Goal: Navigation & Orientation: Find specific page/section

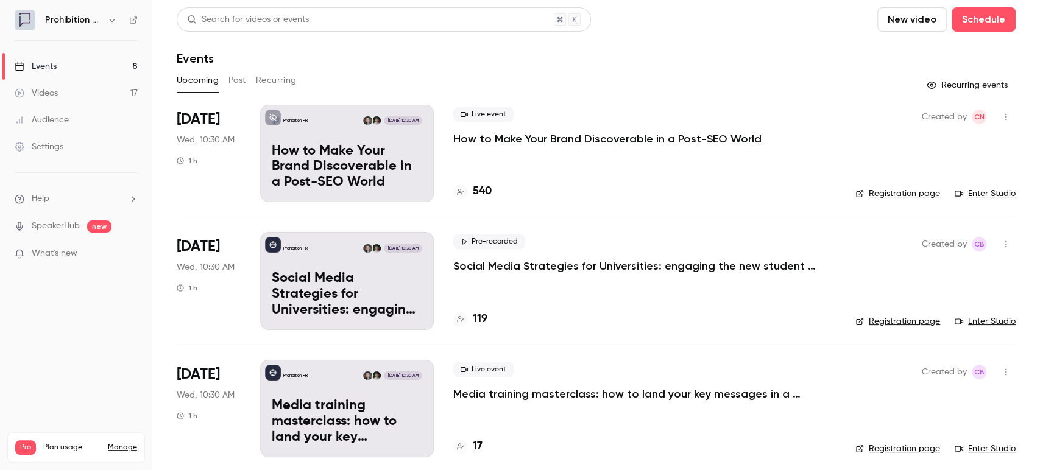
click at [705, 135] on p "How to Make Your Brand Discoverable in a Post-SEO World" at bounding box center [607, 139] width 308 height 15
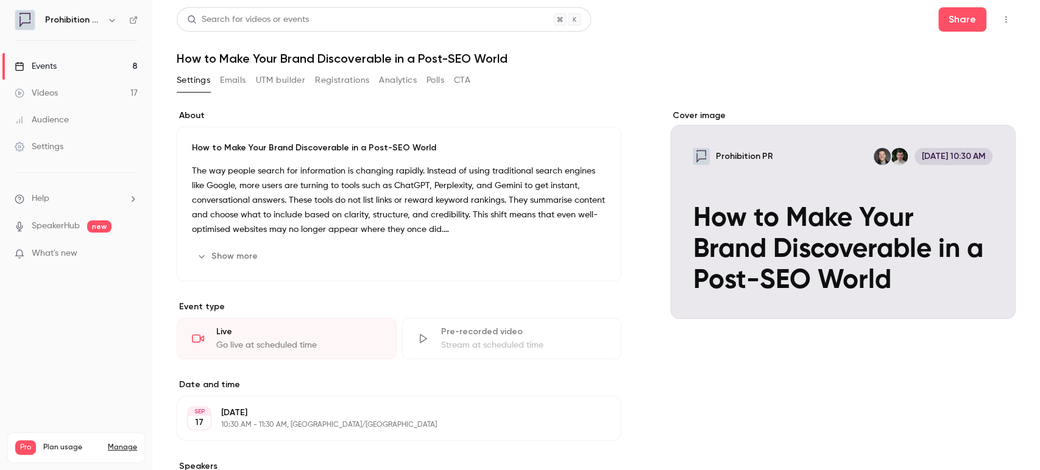
click at [239, 78] on button "Emails" at bounding box center [233, 80] width 26 height 19
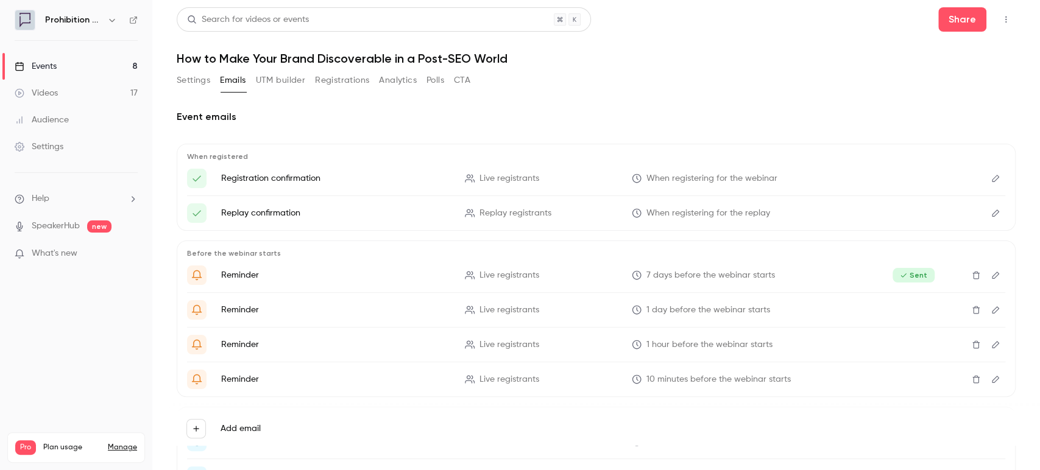
click at [290, 81] on button "UTM builder" at bounding box center [280, 80] width 49 height 19
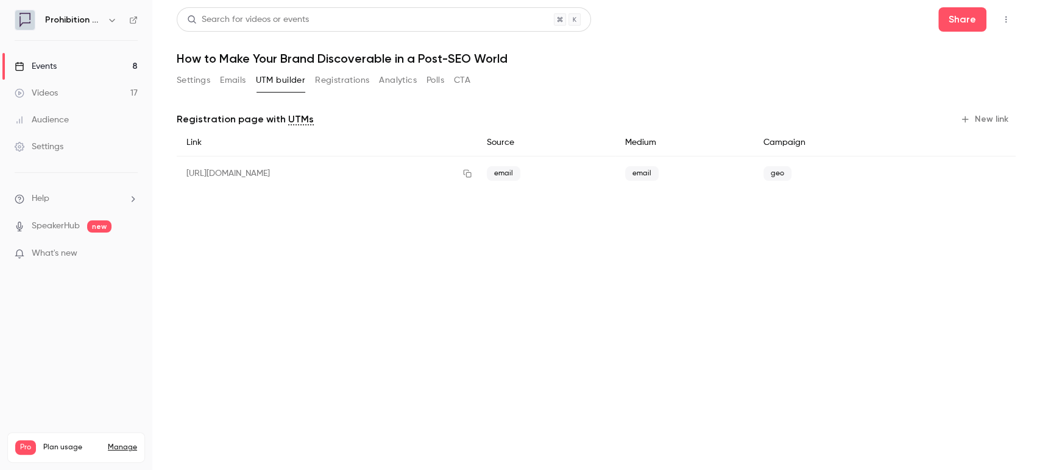
drag, startPoint x: 452, startPoint y: 80, endPoint x: 445, endPoint y: 79, distance: 7.4
click at [451, 80] on div "Settings Emails UTM builder Registrations Analytics Polls CTA" at bounding box center [324, 80] width 294 height 19
click at [440, 77] on button "Polls" at bounding box center [435, 80] width 18 height 19
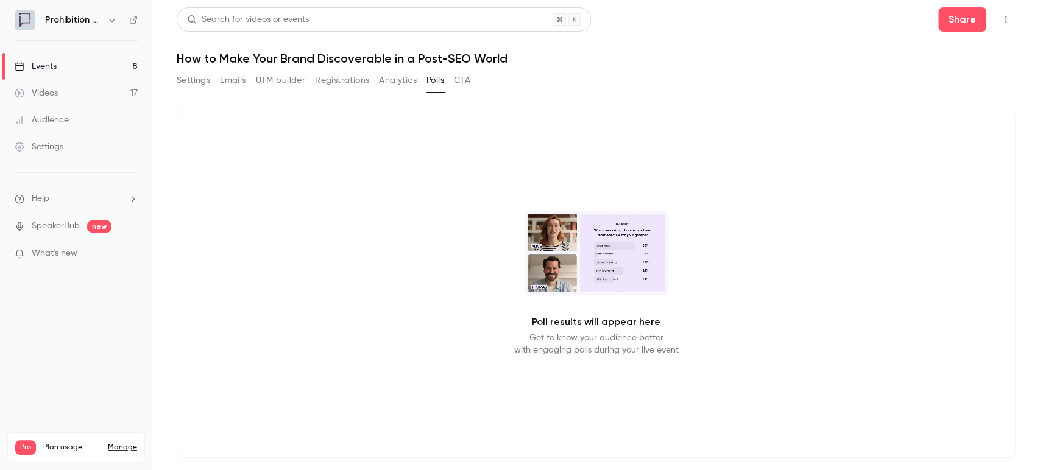
click at [1001, 20] on icon "button" at bounding box center [1006, 19] width 10 height 9
click at [954, 76] on div "Enter Studio" at bounding box center [948, 82] width 93 height 12
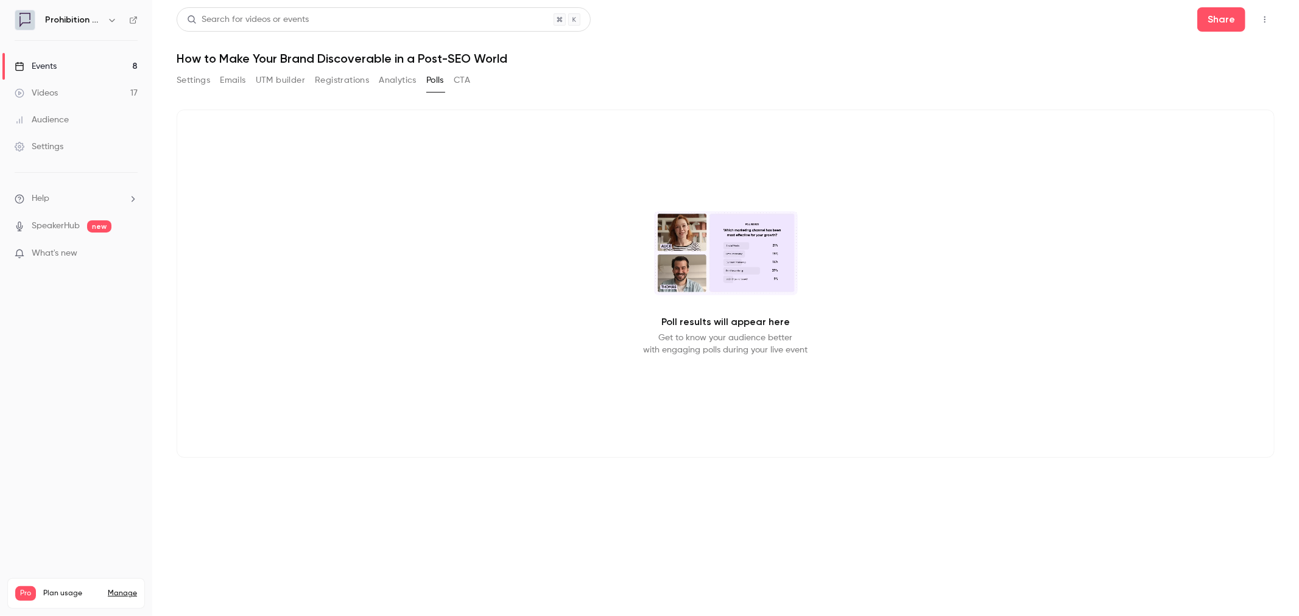
click at [75, 71] on link "Events 8" at bounding box center [76, 66] width 152 height 27
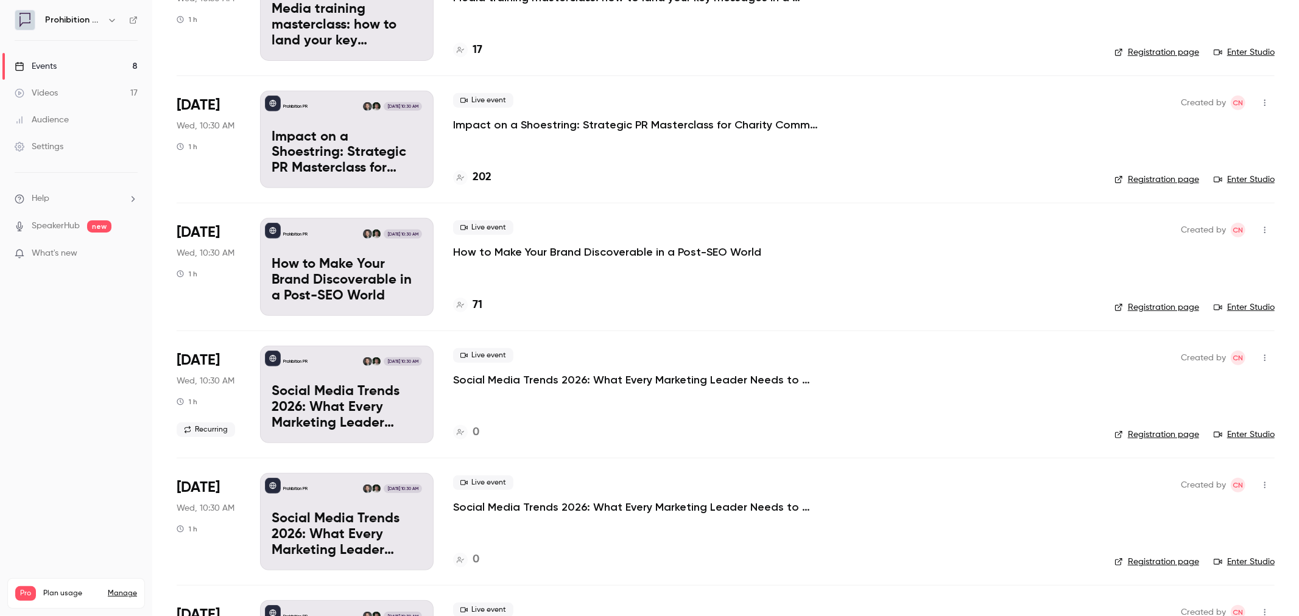
scroll to position [473, 0]
